Goal: Find specific page/section: Find specific page/section

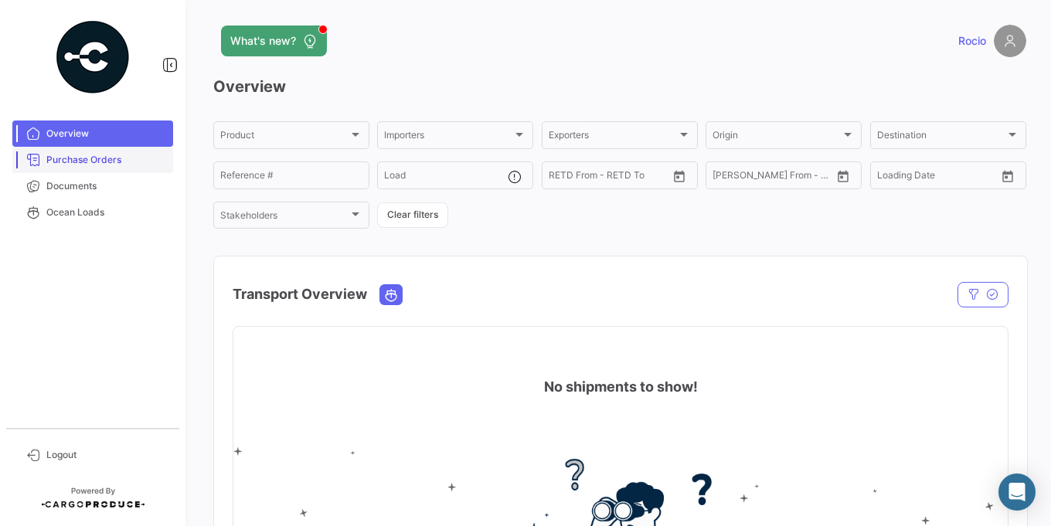
click at [141, 169] on link "Purchase Orders" at bounding box center [92, 160] width 161 height 26
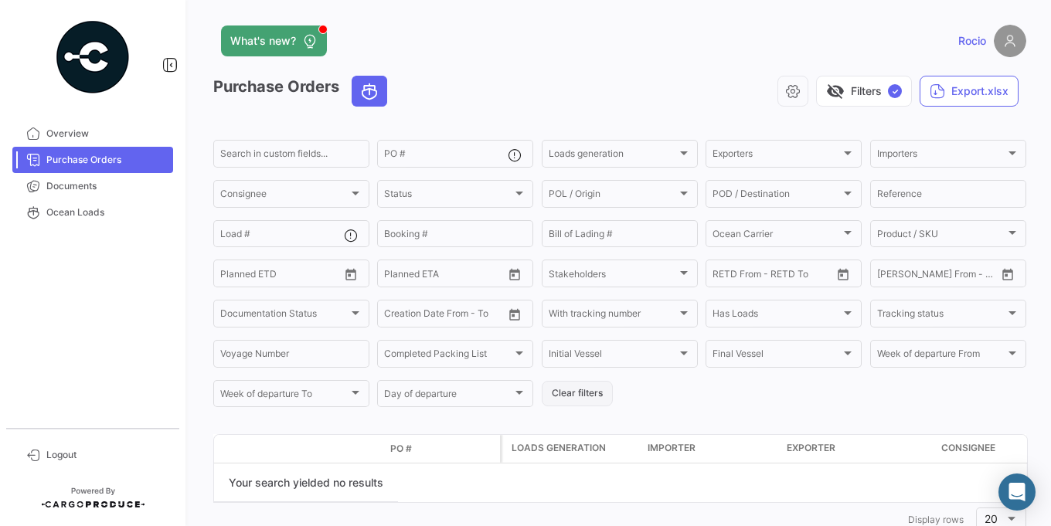
click at [599, 400] on button "Clear filters" at bounding box center [577, 394] width 71 height 26
click at [76, 187] on span "Documents" at bounding box center [106, 186] width 121 height 14
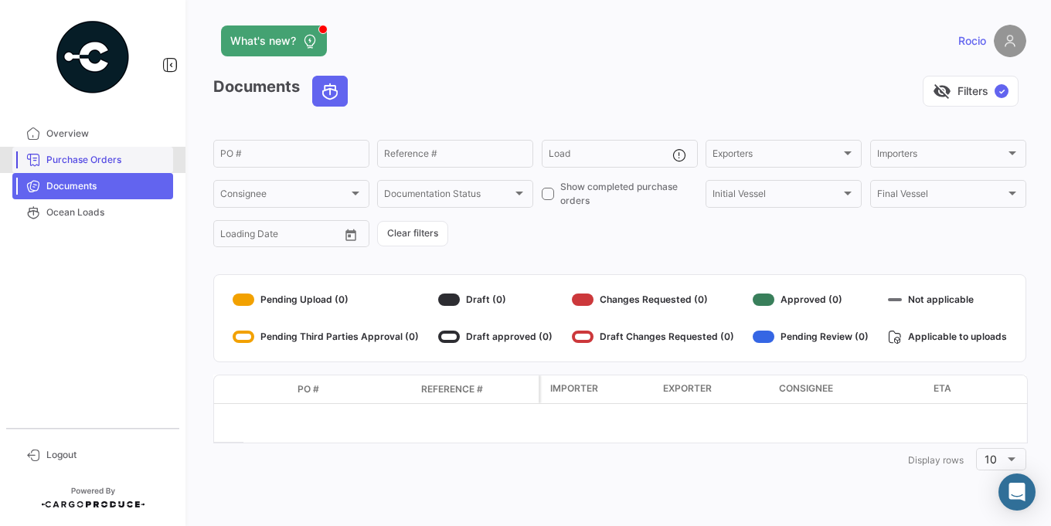
click at [114, 165] on span "Purchase Orders" at bounding box center [106, 160] width 121 height 14
